Goal: Transaction & Acquisition: Purchase product/service

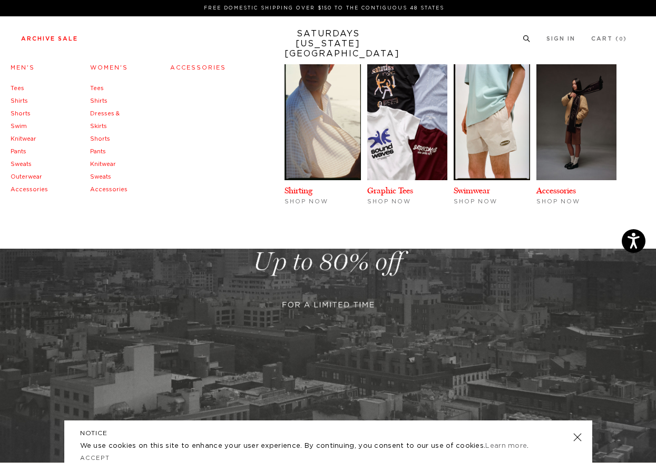
click at [16, 88] on link "Tees" at bounding box center [18, 88] width 14 height 6
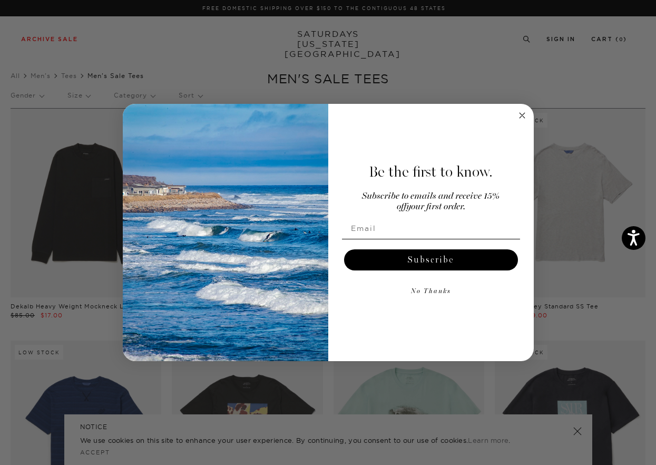
click at [521, 115] on icon "Close dialog" at bounding box center [521, 115] width 5 height 5
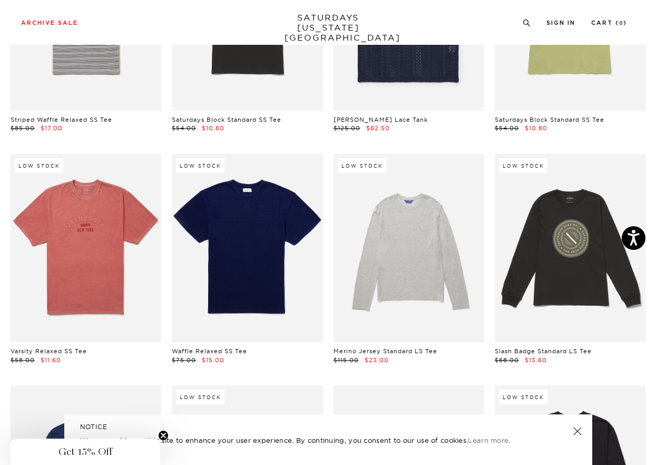
scroll to position [661, 0]
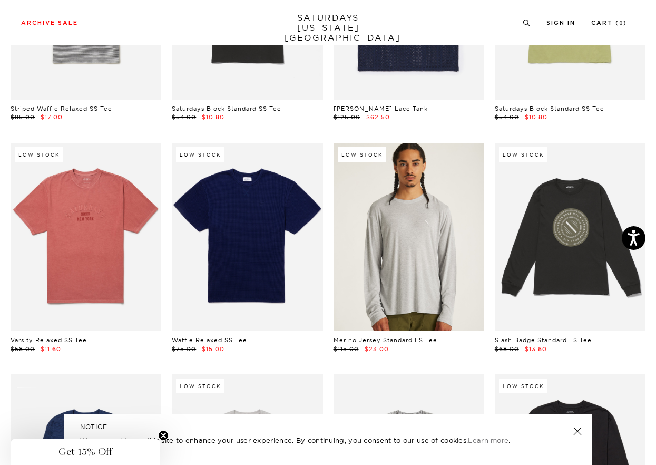
click at [411, 208] on link at bounding box center [408, 237] width 151 height 189
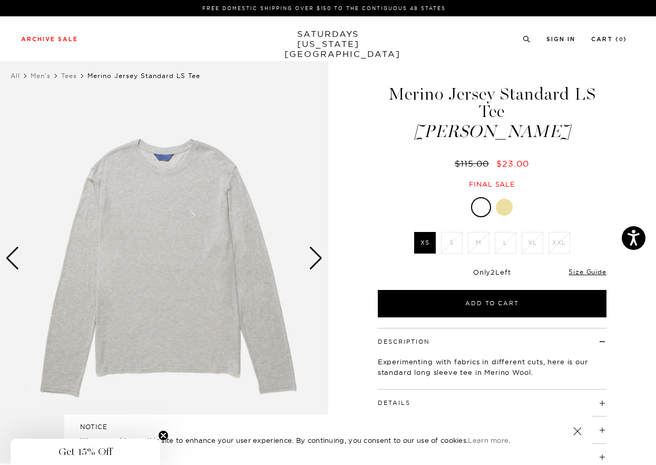
click at [318, 253] on div "Next slide" at bounding box center [316, 257] width 14 height 23
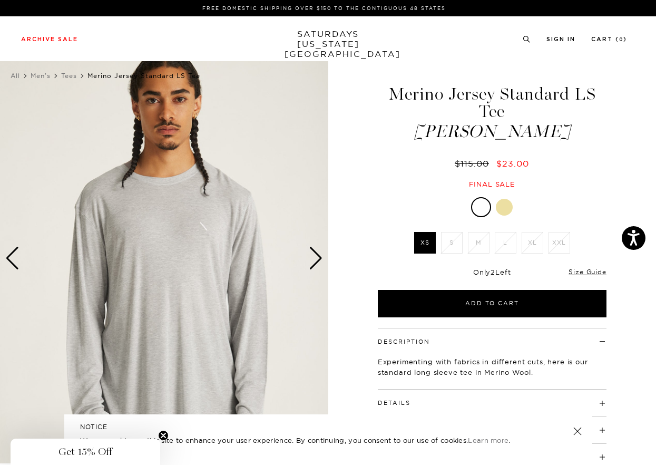
click at [318, 253] on div "Next slide" at bounding box center [316, 257] width 14 height 23
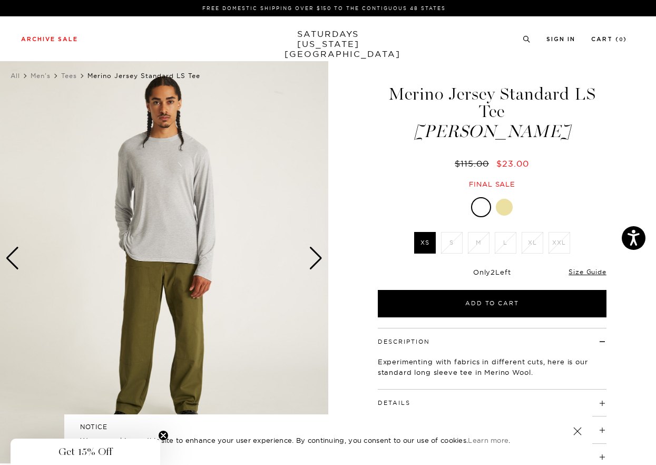
click at [318, 253] on div "Next slide" at bounding box center [316, 257] width 14 height 23
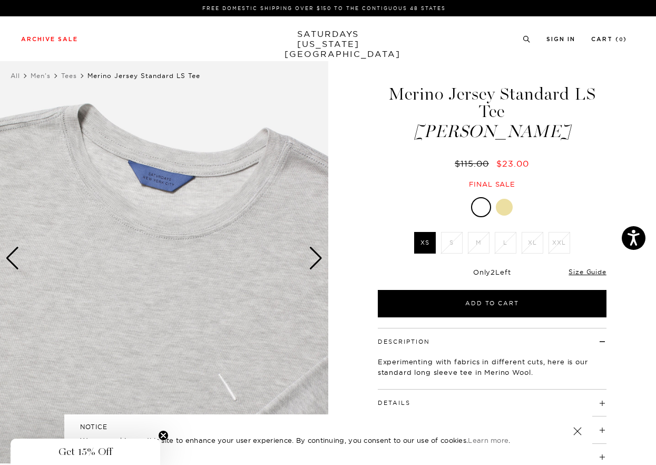
click at [318, 253] on div "Next slide" at bounding box center [316, 257] width 14 height 23
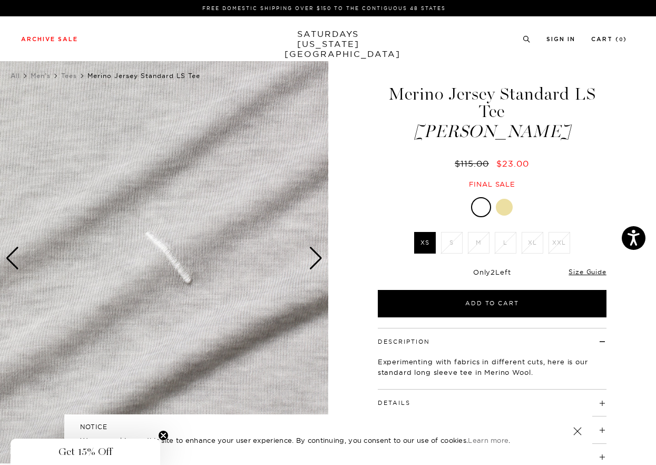
click at [318, 253] on div "Next slide" at bounding box center [316, 257] width 14 height 23
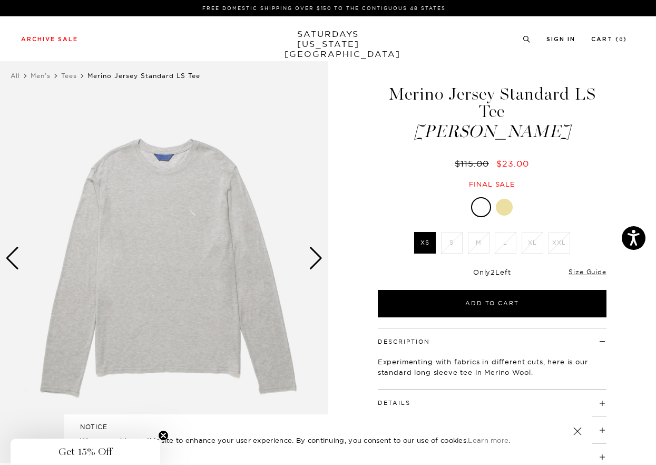
click at [318, 253] on div "Next slide" at bounding box center [316, 257] width 14 height 23
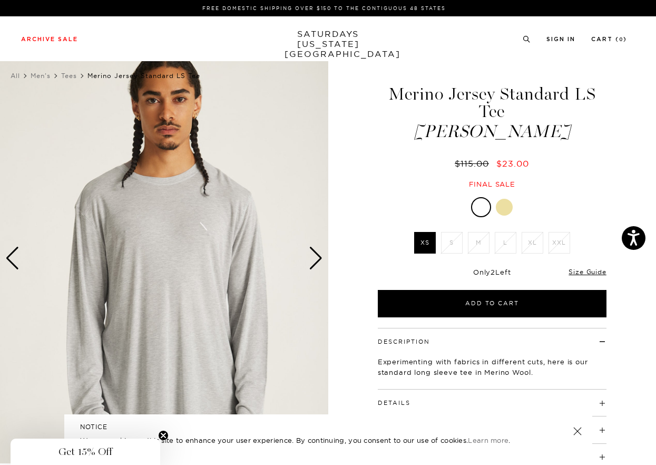
click at [318, 253] on div "Next slide" at bounding box center [316, 257] width 14 height 23
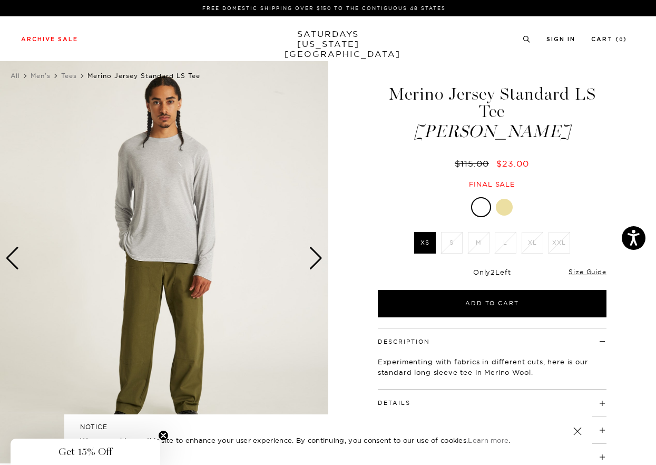
click at [318, 253] on div "Next slide" at bounding box center [316, 257] width 14 height 23
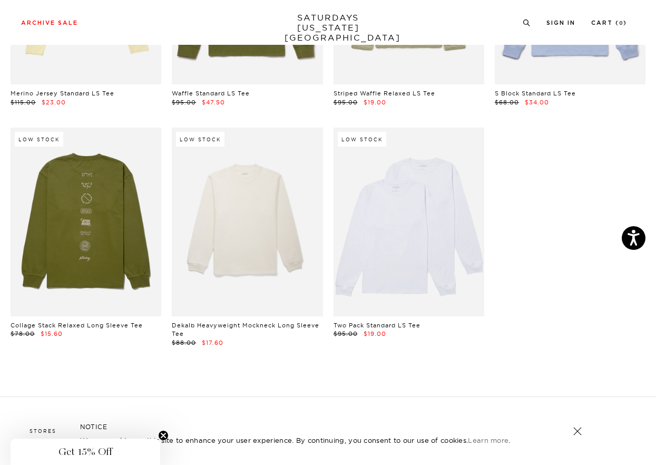
scroll to position [1377, 0]
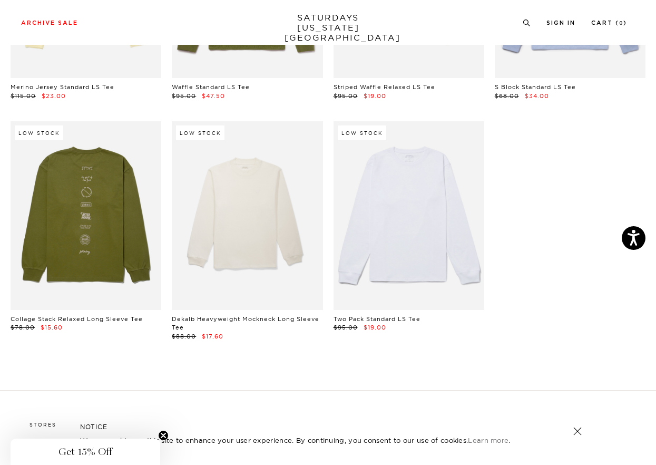
click at [460, 236] on link at bounding box center [408, 215] width 151 height 189
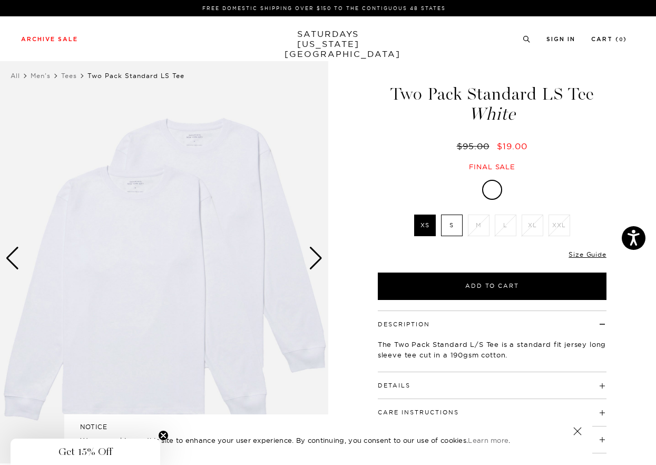
click at [314, 253] on div "Next slide" at bounding box center [316, 257] width 14 height 23
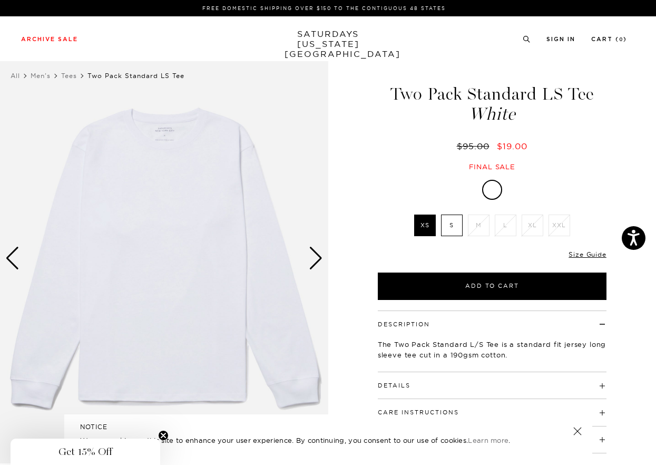
click at [314, 253] on div "Next slide" at bounding box center [316, 257] width 14 height 23
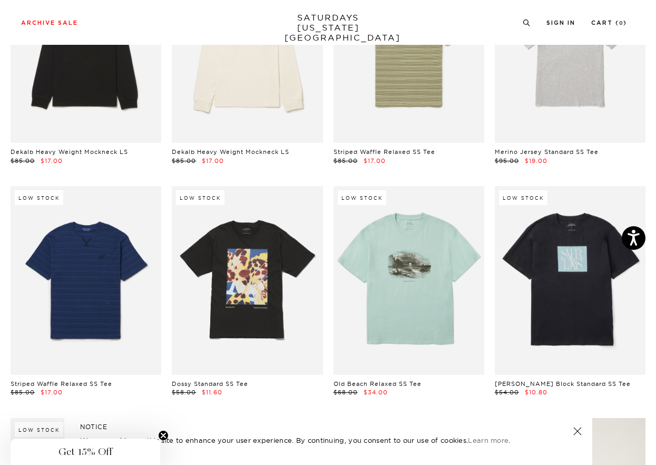
scroll to position [157, 0]
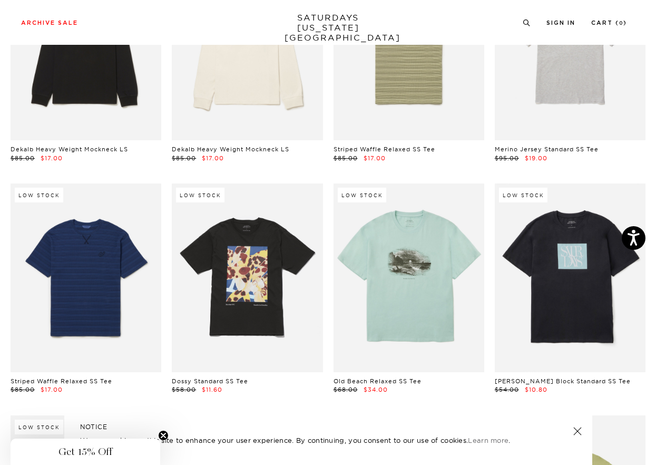
click at [570, 262] on link at bounding box center [570, 277] width 151 height 189
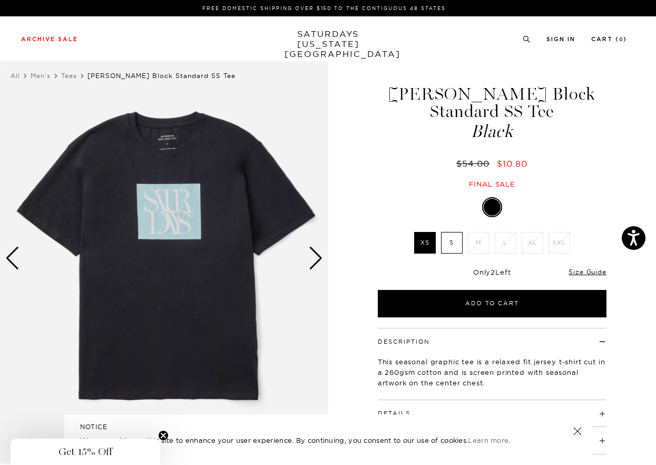
click at [315, 254] on div "Next slide" at bounding box center [316, 257] width 14 height 23
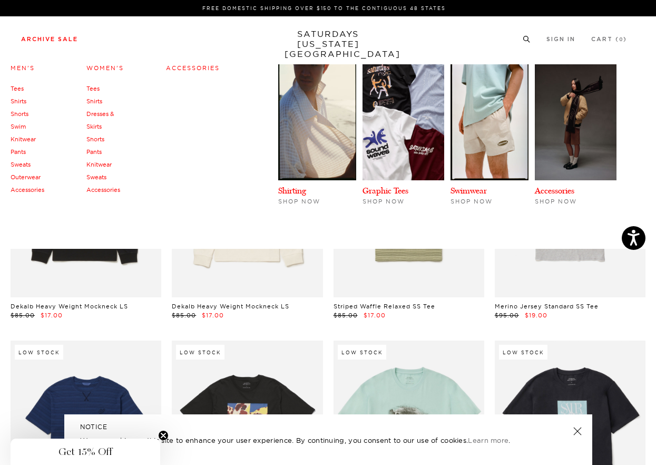
click at [95, 88] on link "Tees" at bounding box center [92, 88] width 13 height 7
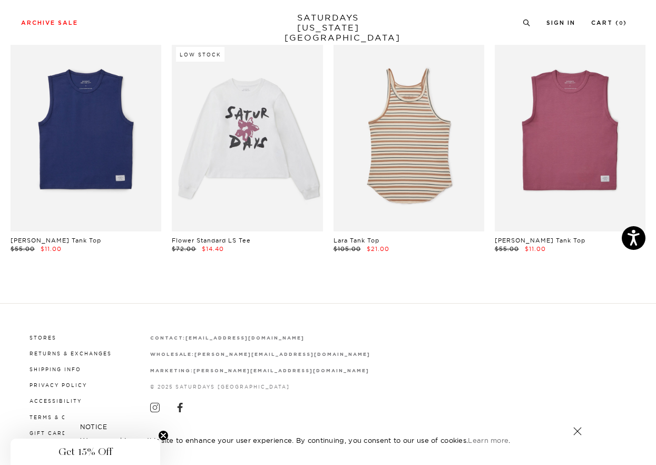
scroll to position [531, 0]
